Goal: Task Accomplishment & Management: Manage account settings

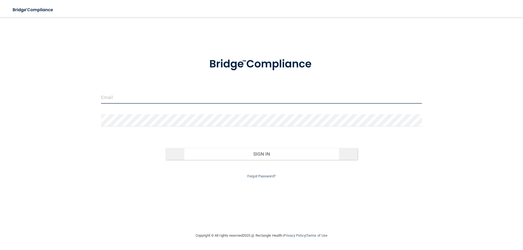
type input "[PERSON_NAME][EMAIL_ADDRESS][DOMAIN_NAME]"
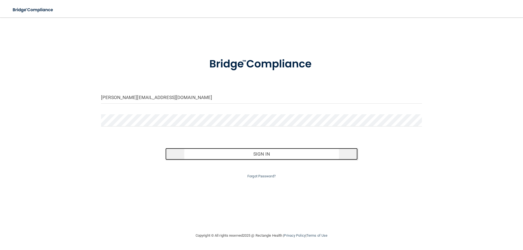
click at [247, 157] on button "Sign In" at bounding box center [261, 154] width 193 height 12
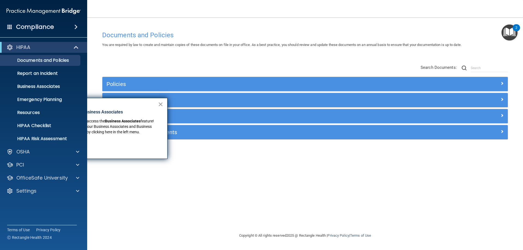
click at [158, 105] on button "×" at bounding box center [160, 104] width 5 height 9
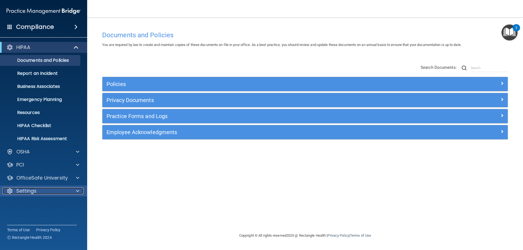
click at [77, 192] on span at bounding box center [77, 191] width 3 height 7
click at [65, 202] on p "My Account" at bounding box center [41, 204] width 74 height 5
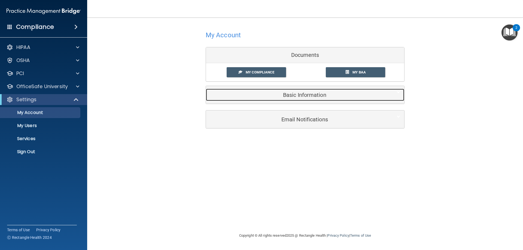
click at [293, 93] on h5 "Basic Information" at bounding box center [297, 95] width 174 height 6
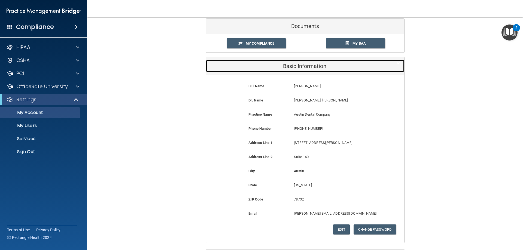
scroll to position [74, 0]
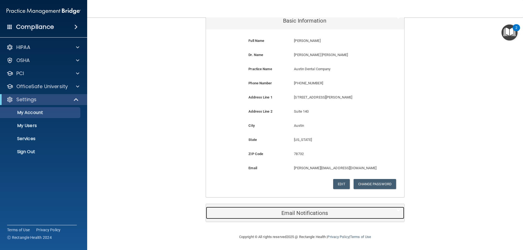
click at [308, 218] on div "Email Notifications" at bounding box center [297, 213] width 182 height 12
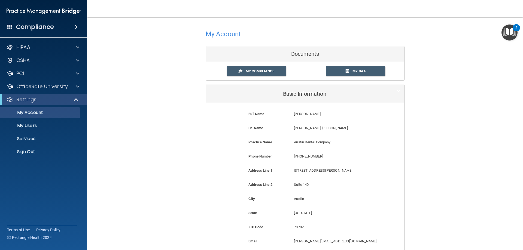
scroll to position [0, 0]
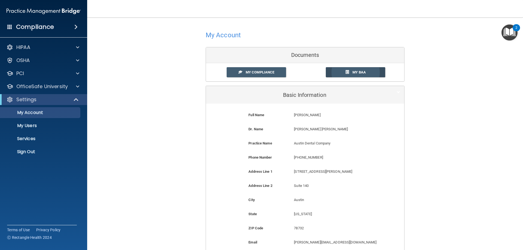
click at [346, 71] on span at bounding box center [347, 72] width 4 height 4
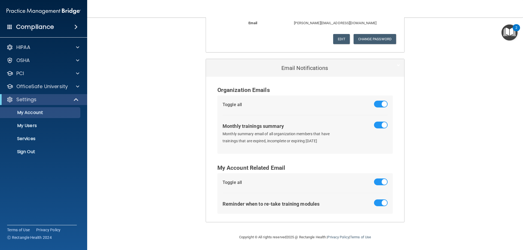
scroll to position [220, 0]
click at [48, 138] on p "Services" at bounding box center [41, 138] width 74 height 5
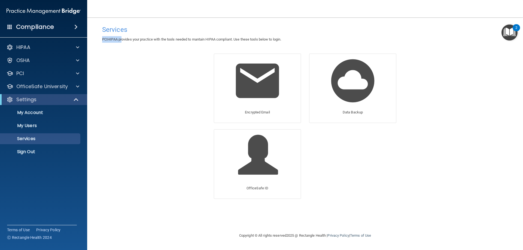
drag, startPoint x: 103, startPoint y: 39, endPoint x: 123, endPoint y: 39, distance: 19.6
click at [123, 39] on span "PCIHIPAA provides your practice with the tools needed to mantain HIPAA complian…" at bounding box center [191, 39] width 179 height 4
drag, startPoint x: 393, startPoint y: 45, endPoint x: 388, endPoint y: 41, distance: 6.6
click at [393, 45] on div "Services PCIHIPAA provides your practice with the tools needed to mantain HIPAA…" at bounding box center [305, 125] width 414 height 204
